Goal: Communication & Community: Answer question/provide support

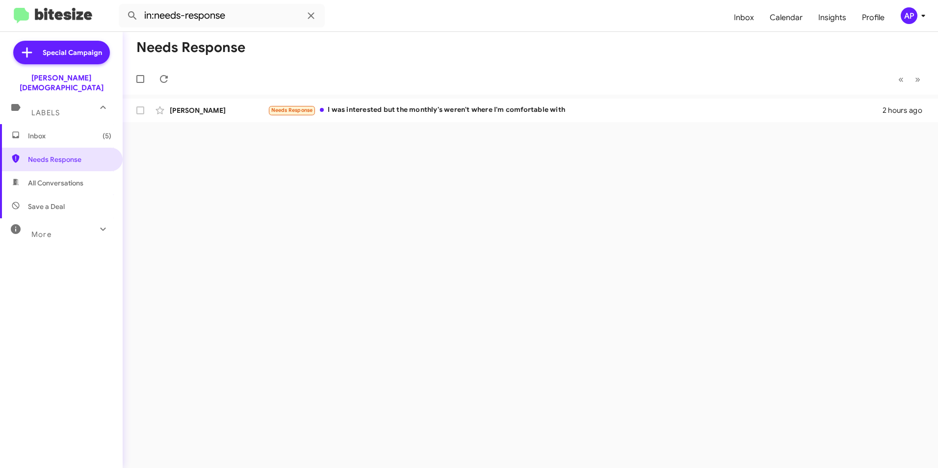
click at [307, 293] on div "Needs Response « Previous » Next [PERSON_NAME] Needs Response I was interested …" at bounding box center [531, 250] width 816 height 436
click at [58, 155] on span "Needs Response" at bounding box center [69, 160] width 83 height 10
click at [403, 216] on div "Needs Response « Previous » Next [PERSON_NAME] Needs Response I was interested …" at bounding box center [531, 250] width 816 height 436
drag, startPoint x: 403, startPoint y: 216, endPoint x: 286, endPoint y: 178, distance: 123.7
click at [282, 180] on div "Needs Response « Previous » Next [PERSON_NAME] Needs Response I was interested …" at bounding box center [531, 250] width 816 height 436
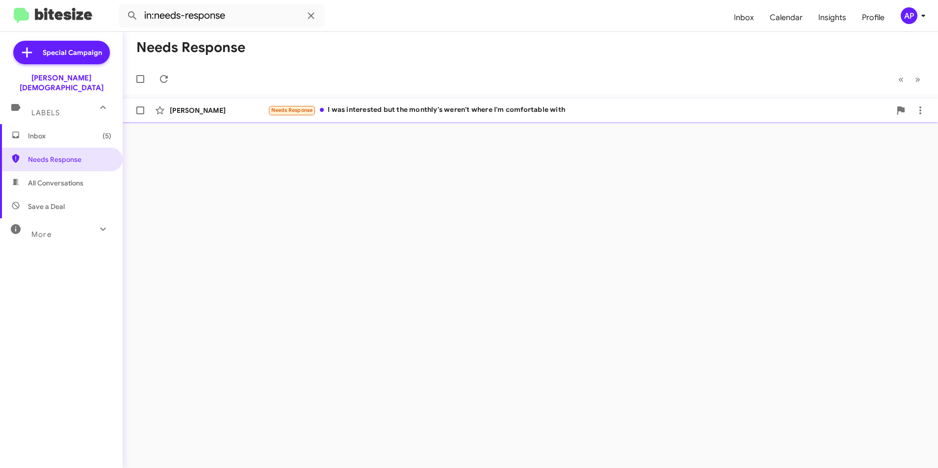
click at [461, 109] on div "Needs Response I was interested but the monthly's weren't where I'm comfortable…" at bounding box center [579, 110] width 623 height 11
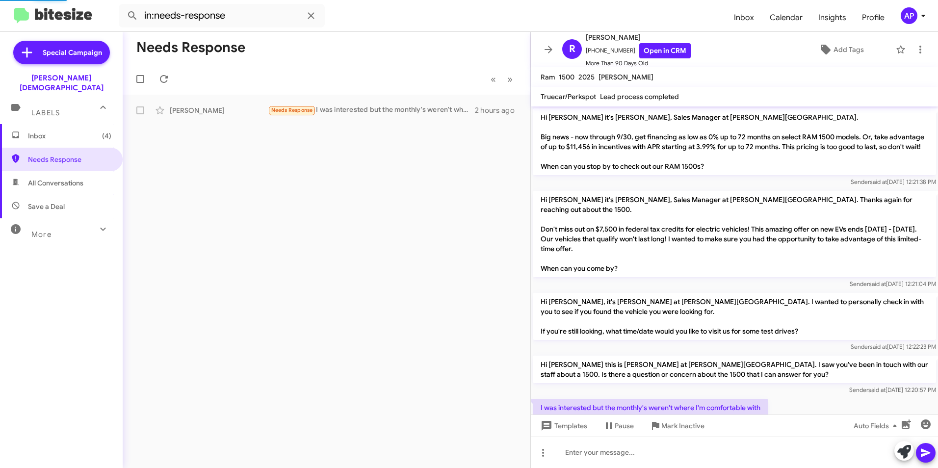
scroll to position [28, 0]
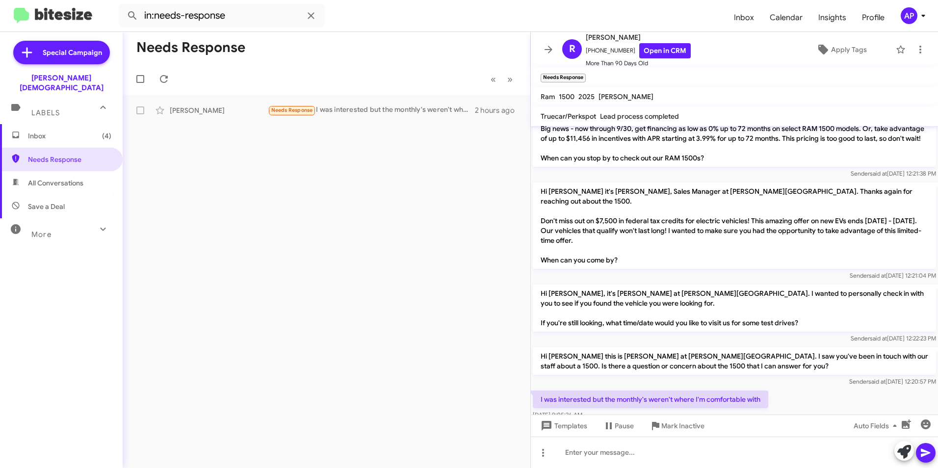
click at [446, 196] on div "Needs Response « Previous » Next [PERSON_NAME] Needs Response I was interested …" at bounding box center [327, 250] width 408 height 436
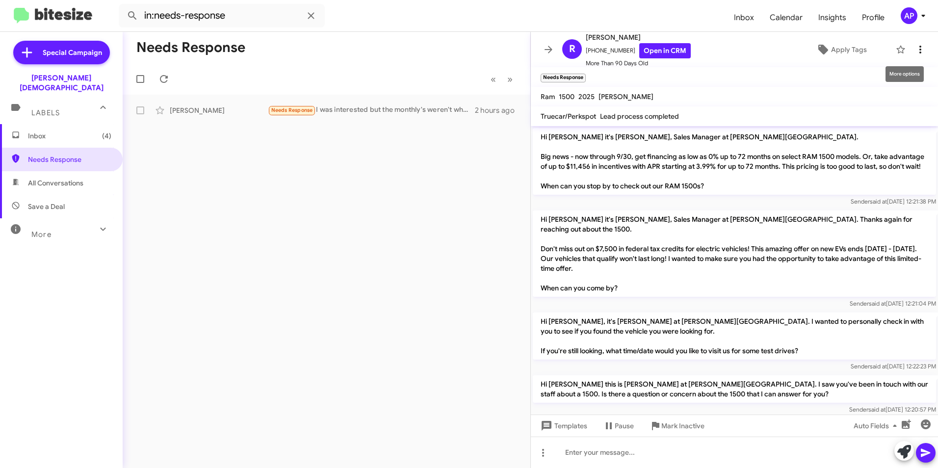
click at [917, 49] on icon at bounding box center [921, 50] width 12 height 12
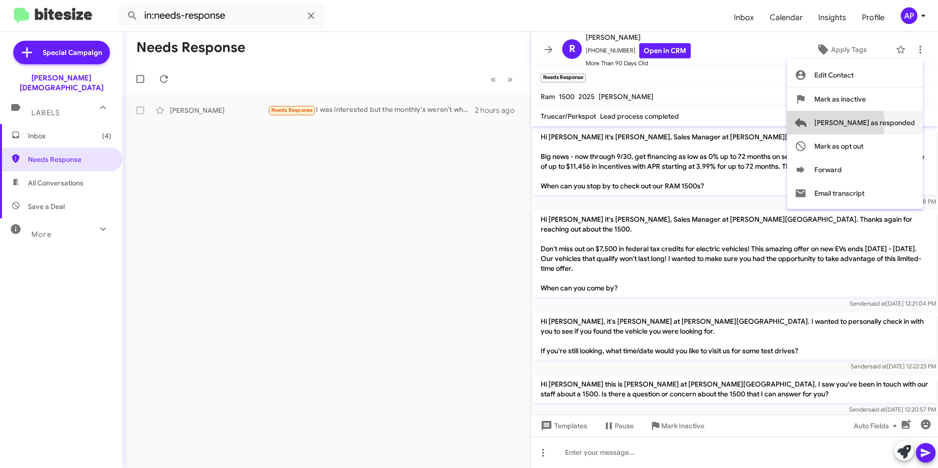
click at [869, 123] on span "[PERSON_NAME] as responded" at bounding box center [865, 123] width 101 height 24
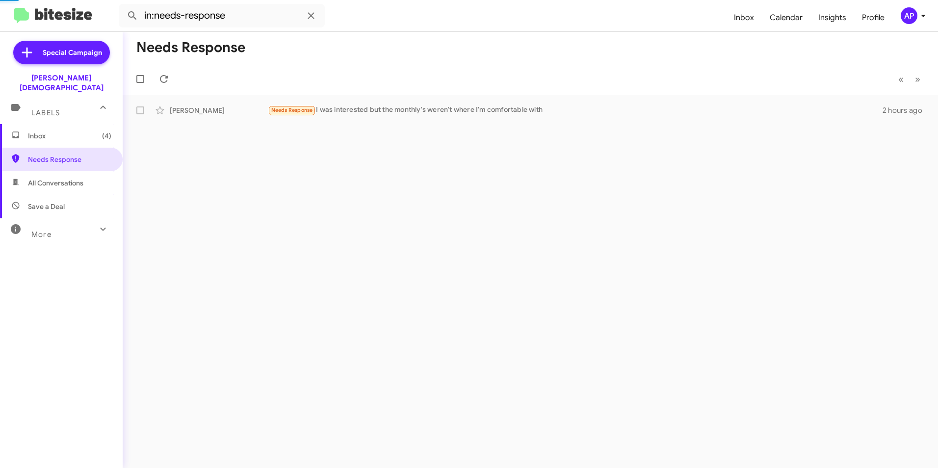
click at [368, 224] on div "Needs Response « Previous » Next [PERSON_NAME] Needs Response I was interested …" at bounding box center [531, 250] width 816 height 436
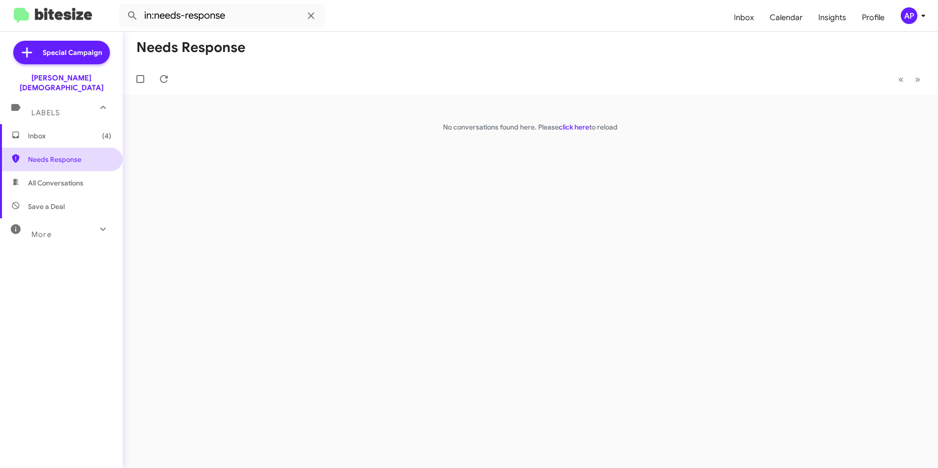
click at [44, 155] on span "Needs Response" at bounding box center [69, 160] width 83 height 10
click at [543, 213] on div "Needs Response « Previous » Next No conversations found here. Please click here…" at bounding box center [531, 250] width 816 height 436
click at [407, 216] on div "Needs Response « Previous » Next No conversations found here. Please click here…" at bounding box center [531, 250] width 816 height 436
click at [345, 157] on div "Needs Response « Previous » Next No conversations found here. Please click here…" at bounding box center [531, 250] width 816 height 436
